Goal: Participate in discussion: Engage in conversation with other users on a specific topic

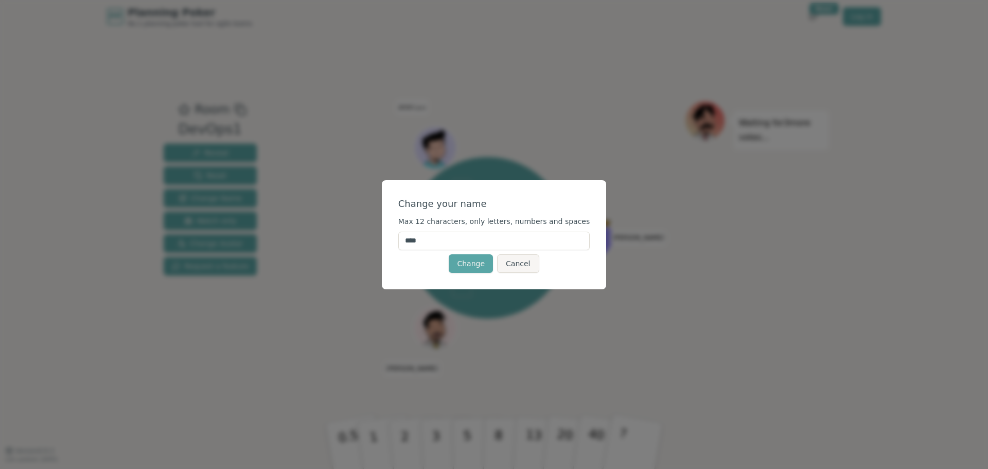
click at [451, 241] on input "****" at bounding box center [494, 240] width 192 height 19
type input "******"
click at [466, 264] on button "Change" at bounding box center [471, 263] width 44 height 19
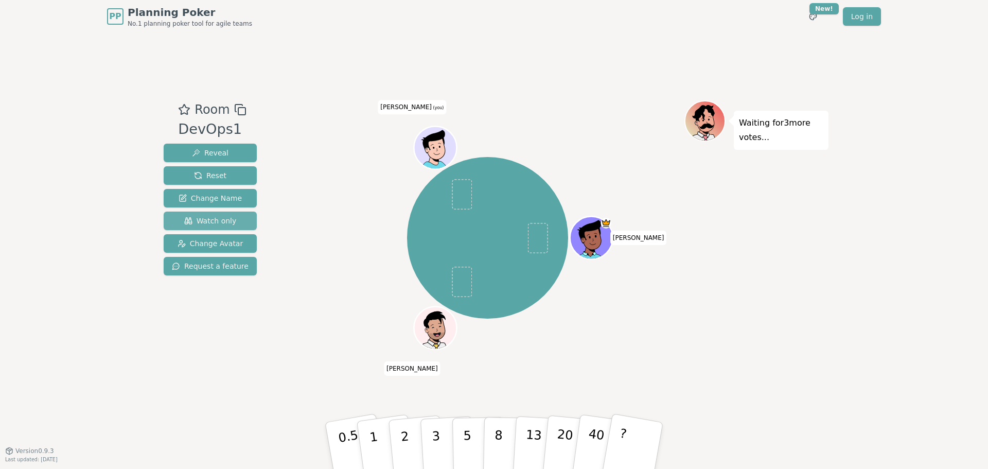
click at [218, 223] on span "Watch only" at bounding box center [210, 221] width 52 height 10
